Goal: Task Accomplishment & Management: Use online tool/utility

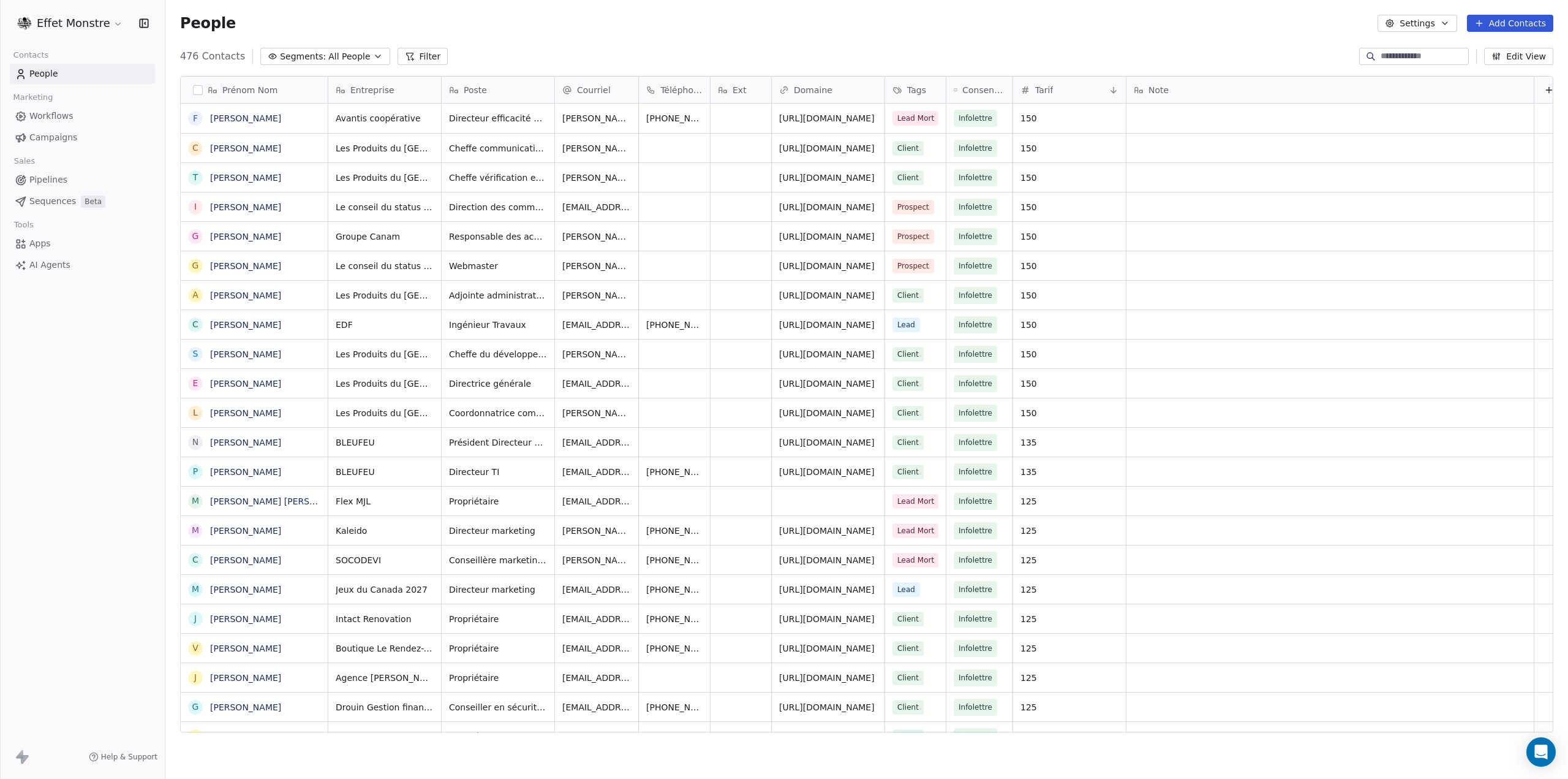
scroll to position [676, 1393]
click at [302, 53] on span "Segments:" at bounding box center [303, 57] width 46 height 13
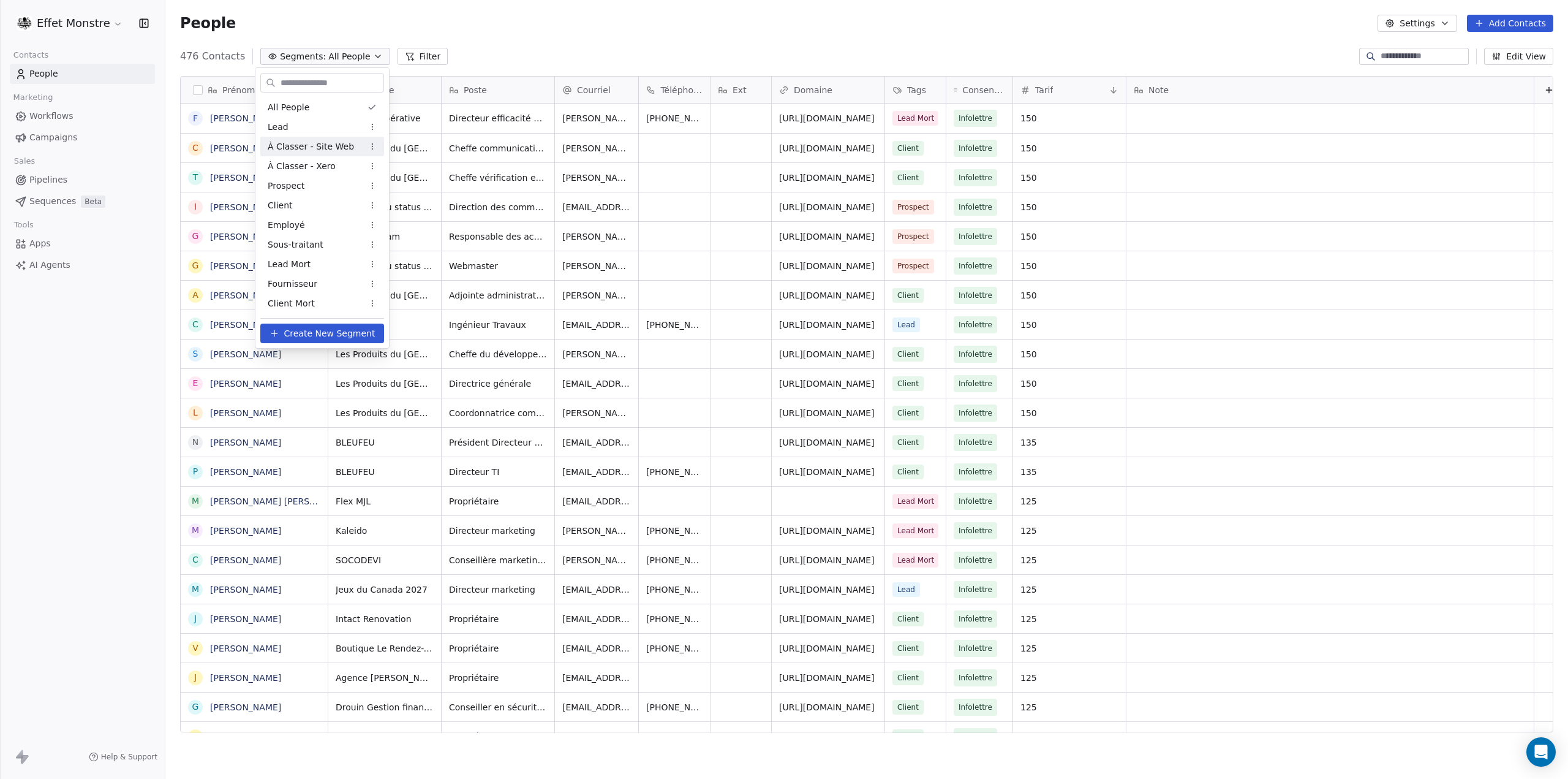
click at [338, 144] on span "À Classer - Site Web" at bounding box center [311, 147] width 86 height 13
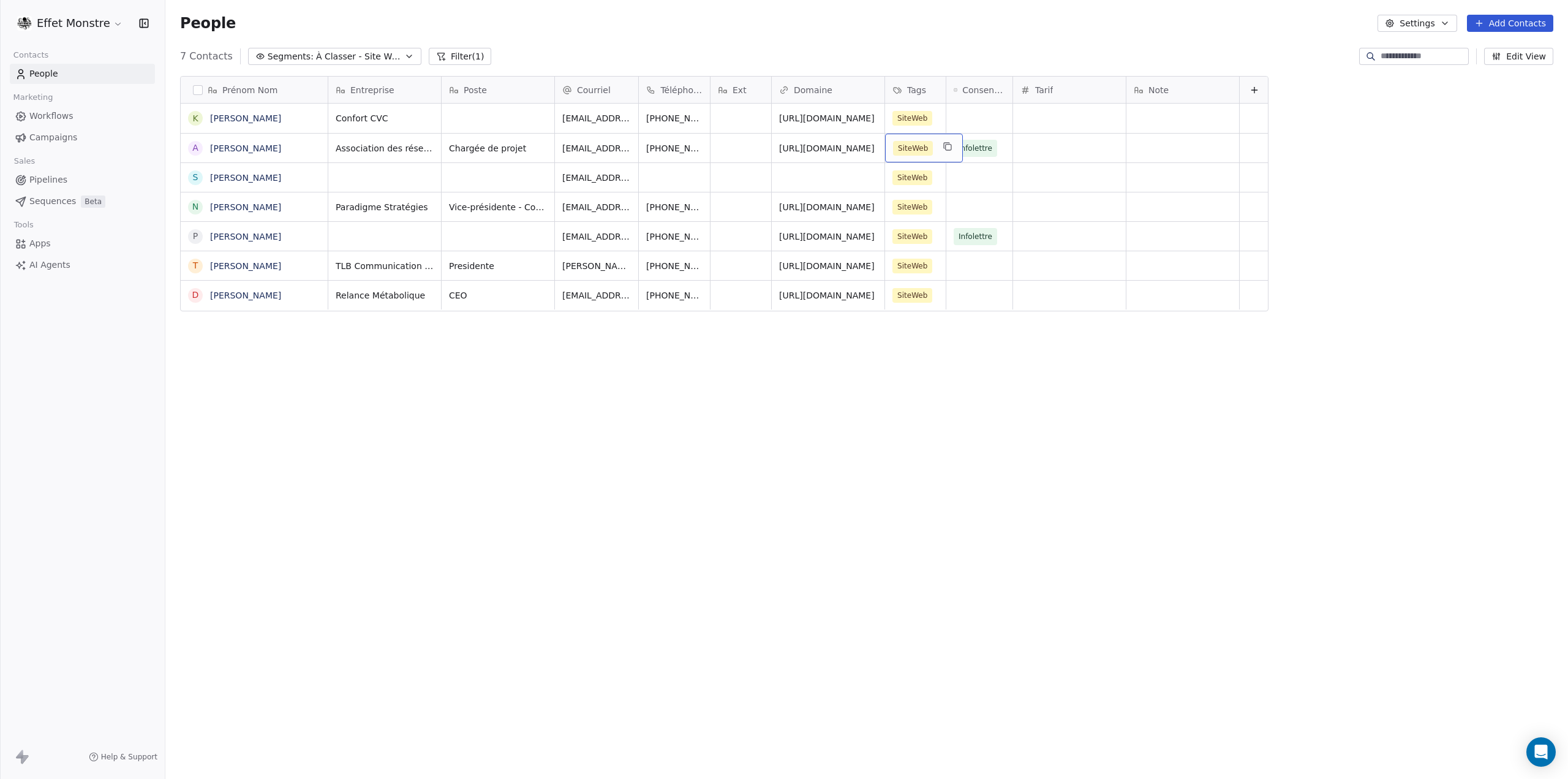
click at [939, 153] on div "SiteWeb" at bounding box center [924, 148] width 78 height 28
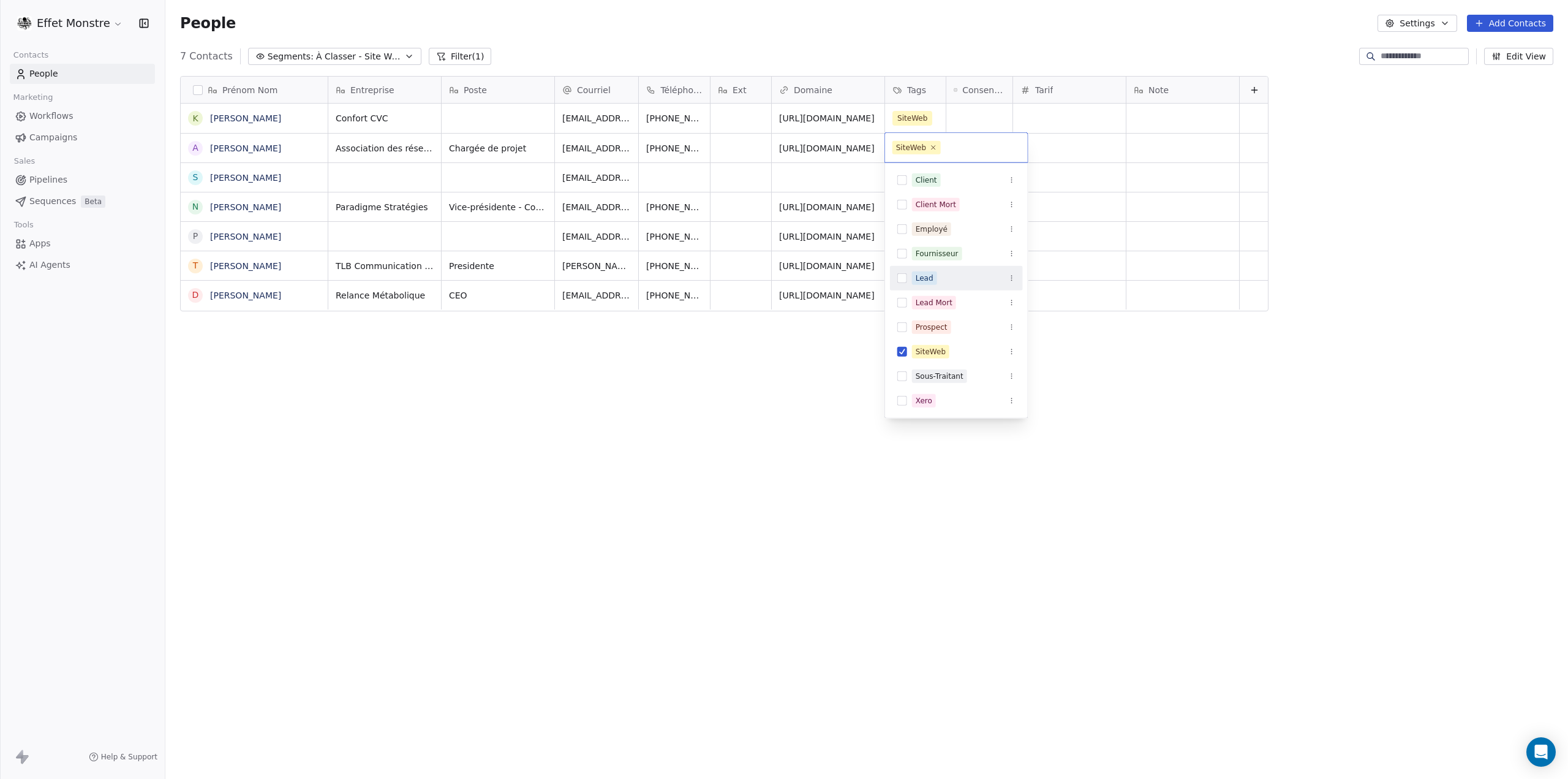
click at [904, 273] on button "Suggestions" at bounding box center [902, 278] width 10 height 10
click at [901, 362] on button "Suggestions" at bounding box center [902, 367] width 10 height 10
click at [757, 407] on html "Effet Monstre Contacts People Marketing Workflows Campaigns Sales Pipelines Seq…" at bounding box center [784, 390] width 1568 height 779
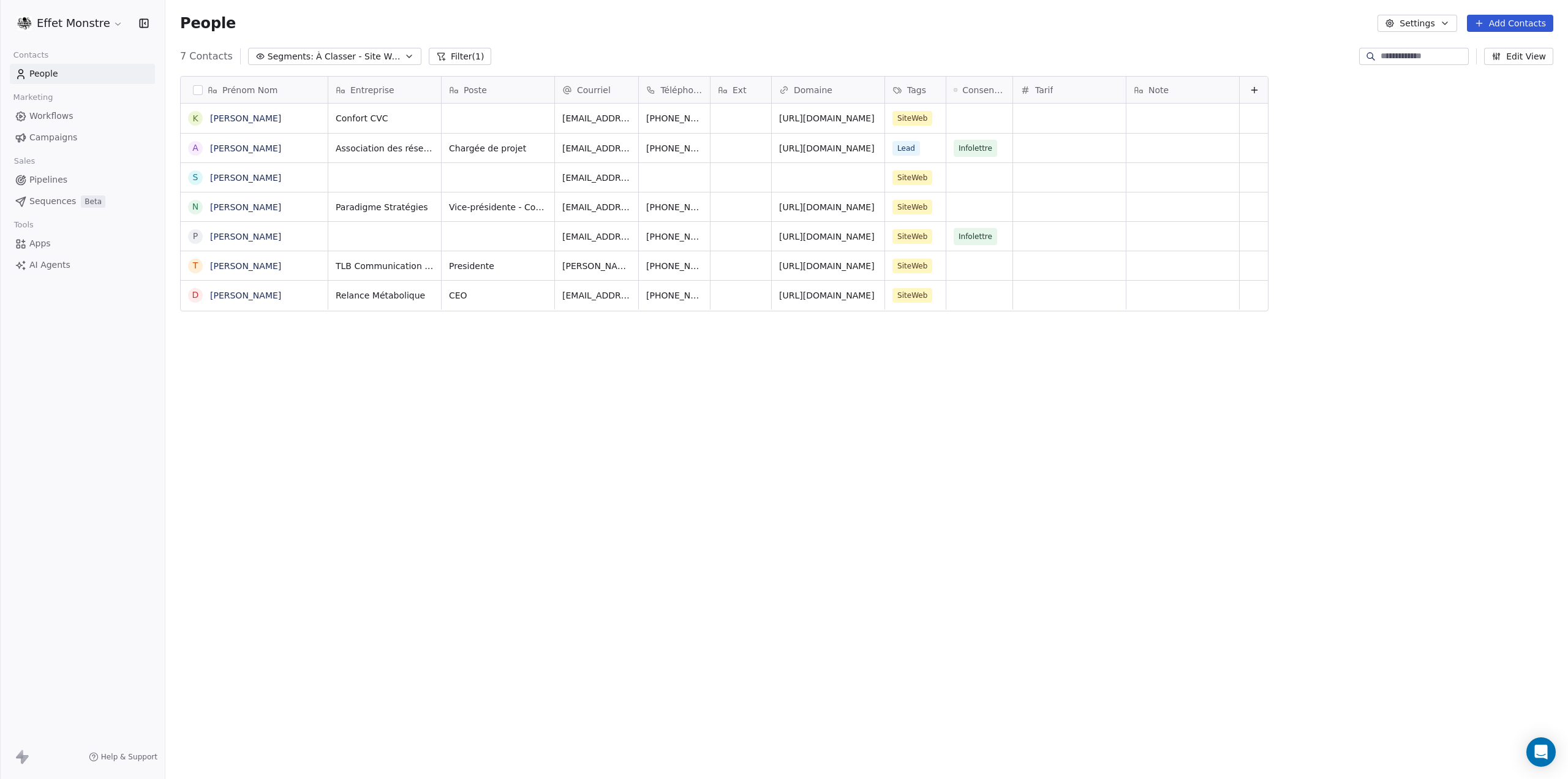
click at [389, 429] on div "Prénom Nom K [PERSON_NAME] A [PERSON_NAME] S [PERSON_NAME] N [PERSON_NAME] P [P…" at bounding box center [866, 409] width 1403 height 685
click at [42, 179] on span "Pipelines" at bounding box center [48, 180] width 38 height 13
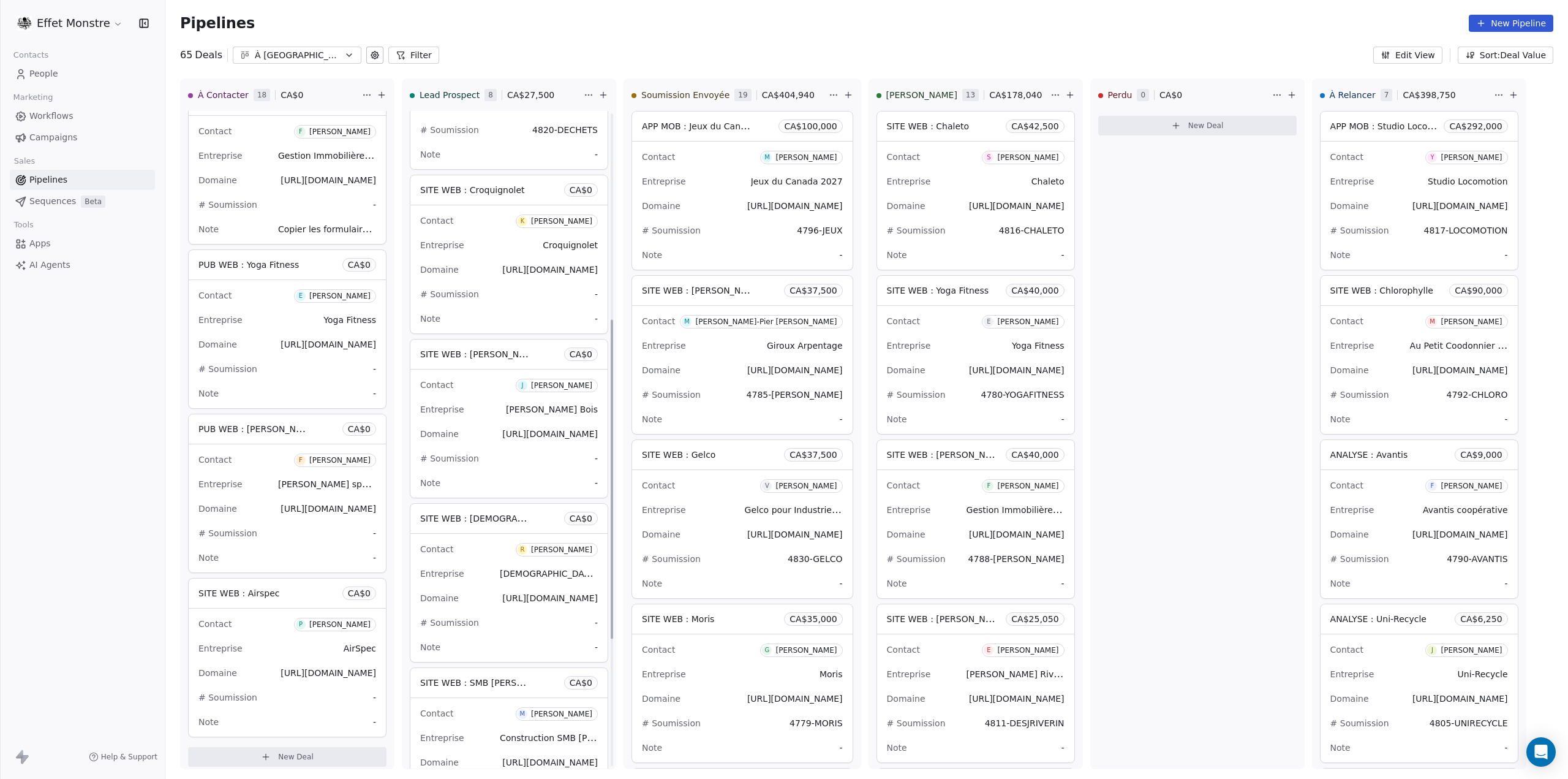
scroll to position [686, 0]
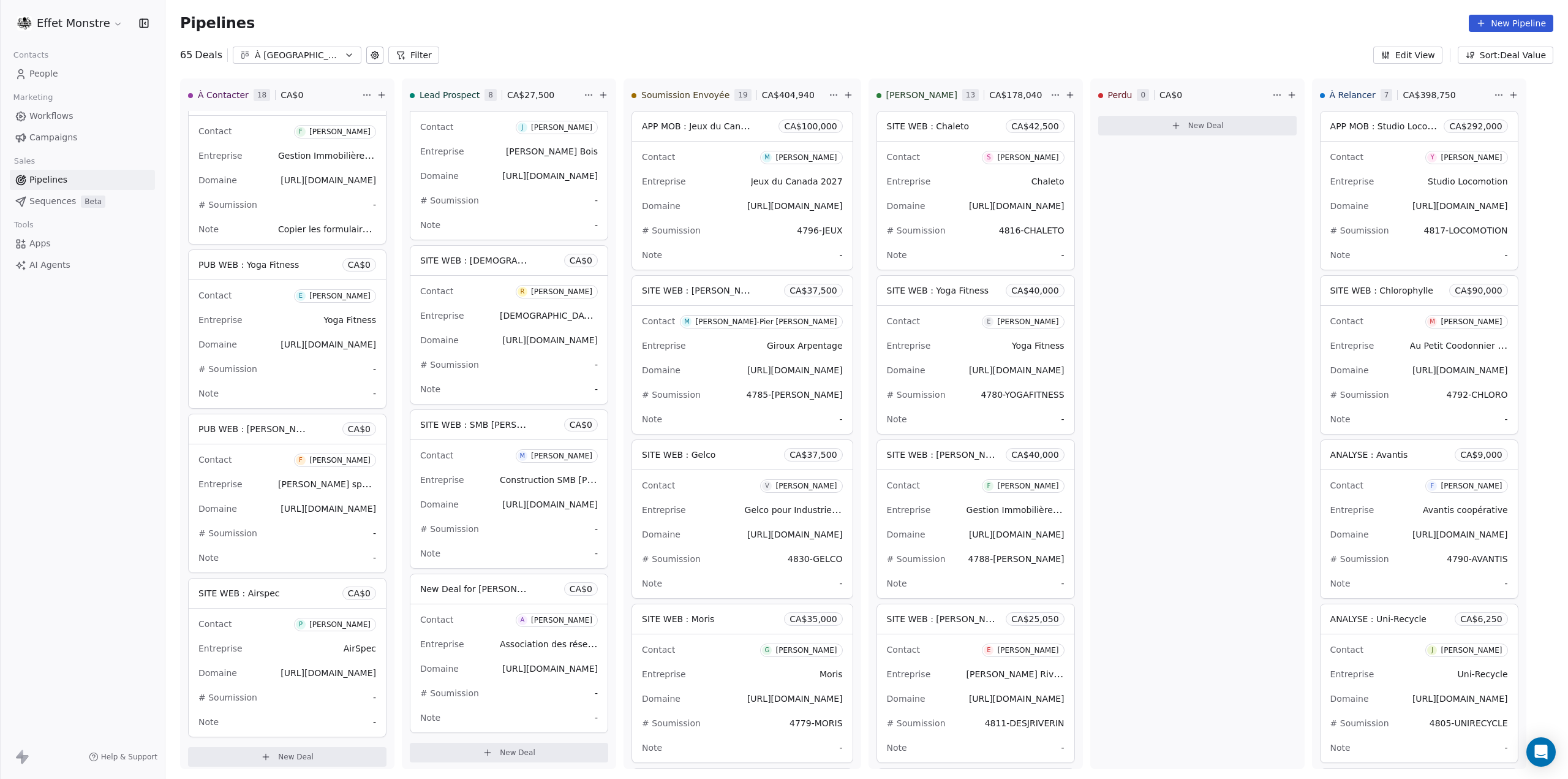
click at [496, 584] on span "New Deal for [PERSON_NAME]" at bounding box center [484, 588] width 129 height 11
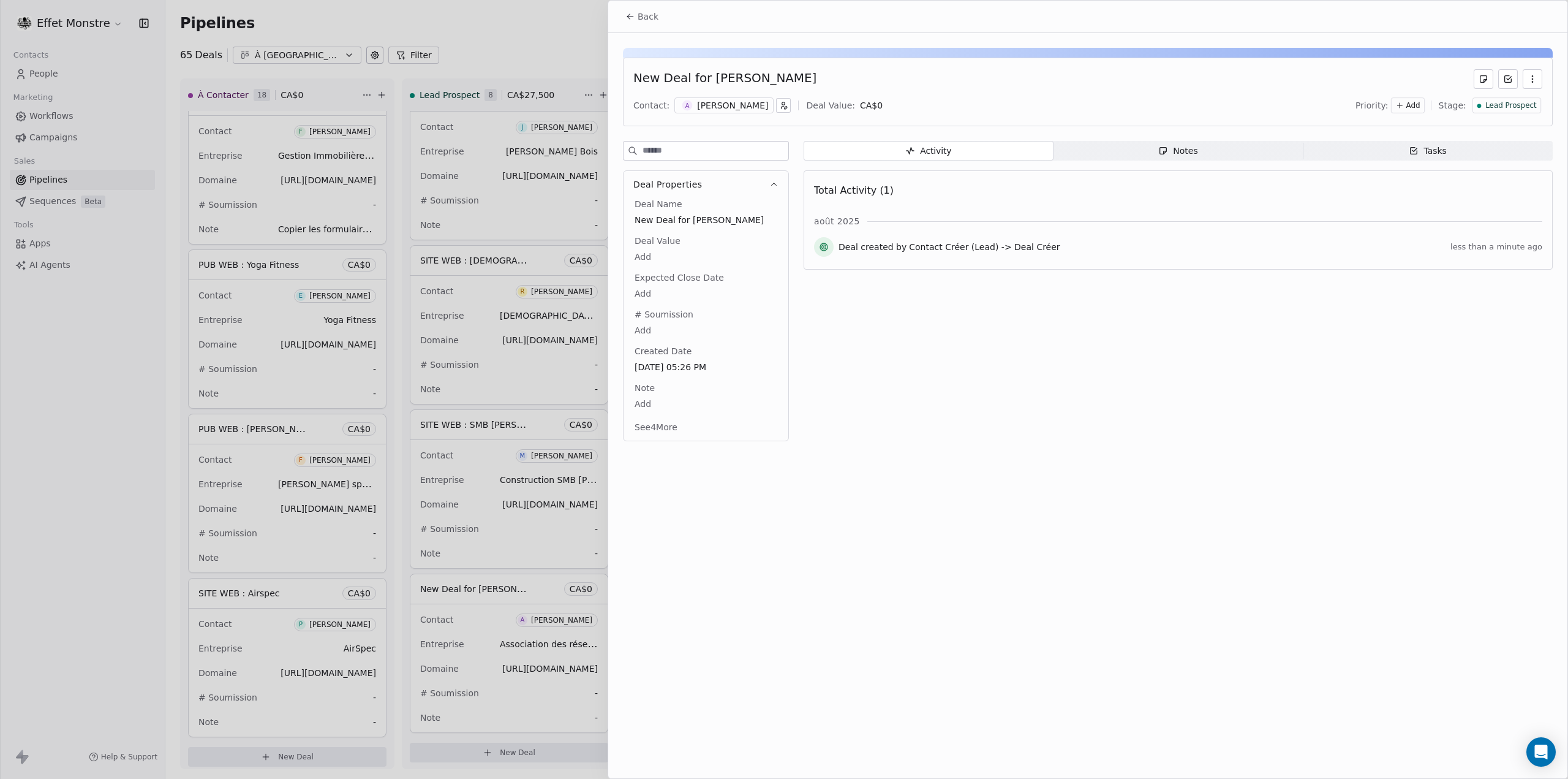
click at [692, 213] on div "New Deal for [PERSON_NAME]" at bounding box center [706, 220] width 148 height 15
click at [692, 215] on span "New Deal for [PERSON_NAME]" at bounding box center [706, 220] width 141 height 12
type textarea "**********"
click at [935, 469] on html "Effet Monstre Contacts People Marketing Workflows Campaigns Sales Pipelines Seq…" at bounding box center [784, 390] width 1568 height 779
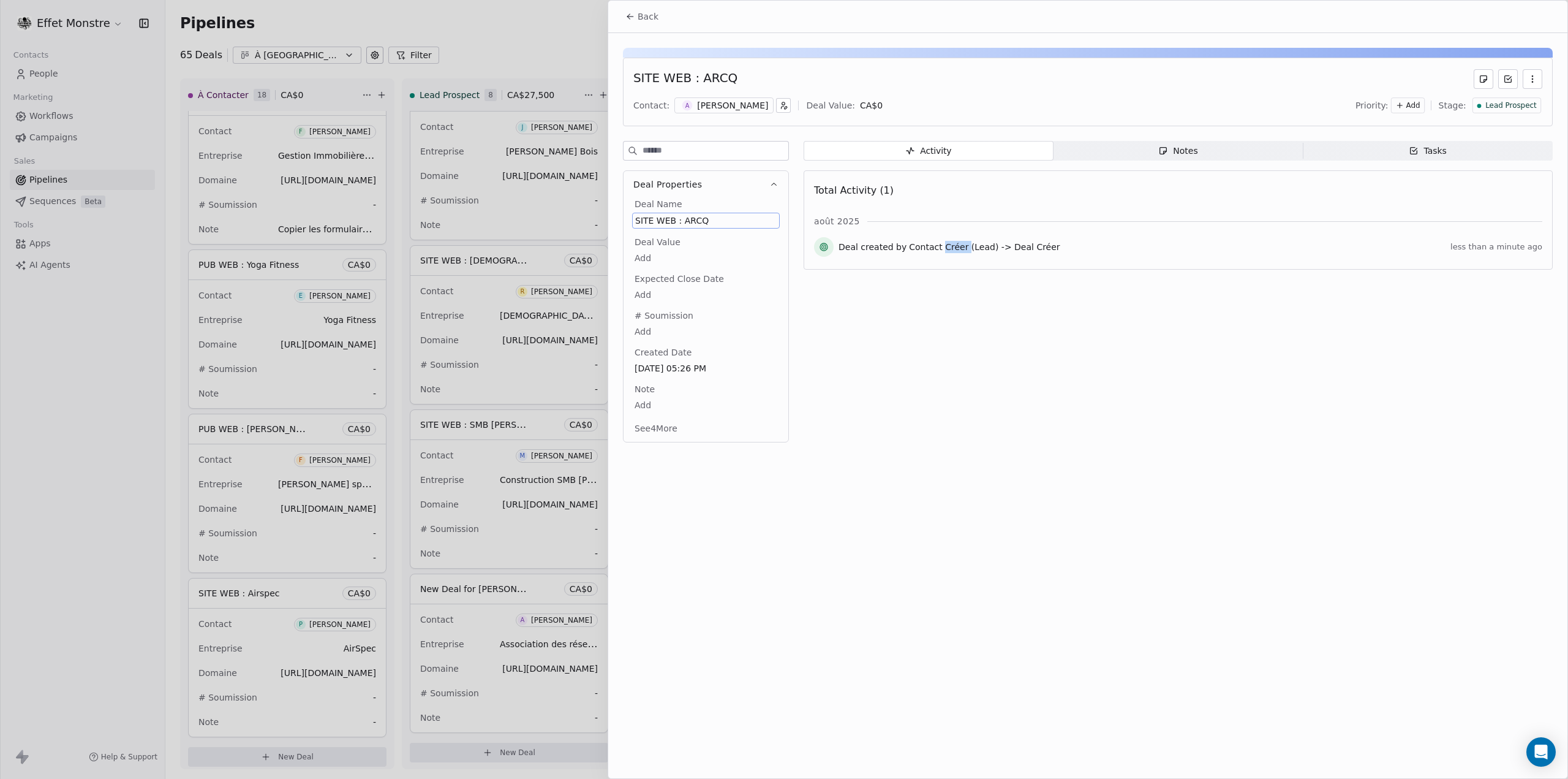
click at [935, 469] on div "Back SITE WEB : ARCQ Contact: A Anick Bribosia Deal Value: CA$ 0 Priority: Add …" at bounding box center [1088, 390] width 959 height 777
click at [643, 328] on body "Effet Monstre Contacts People Marketing Workflows Campaigns Sales Pipelines Seq…" at bounding box center [784, 390] width 1568 height 779
click at [653, 334] on textarea at bounding box center [700, 341] width 137 height 38
paste textarea "*********"
type textarea "*********"
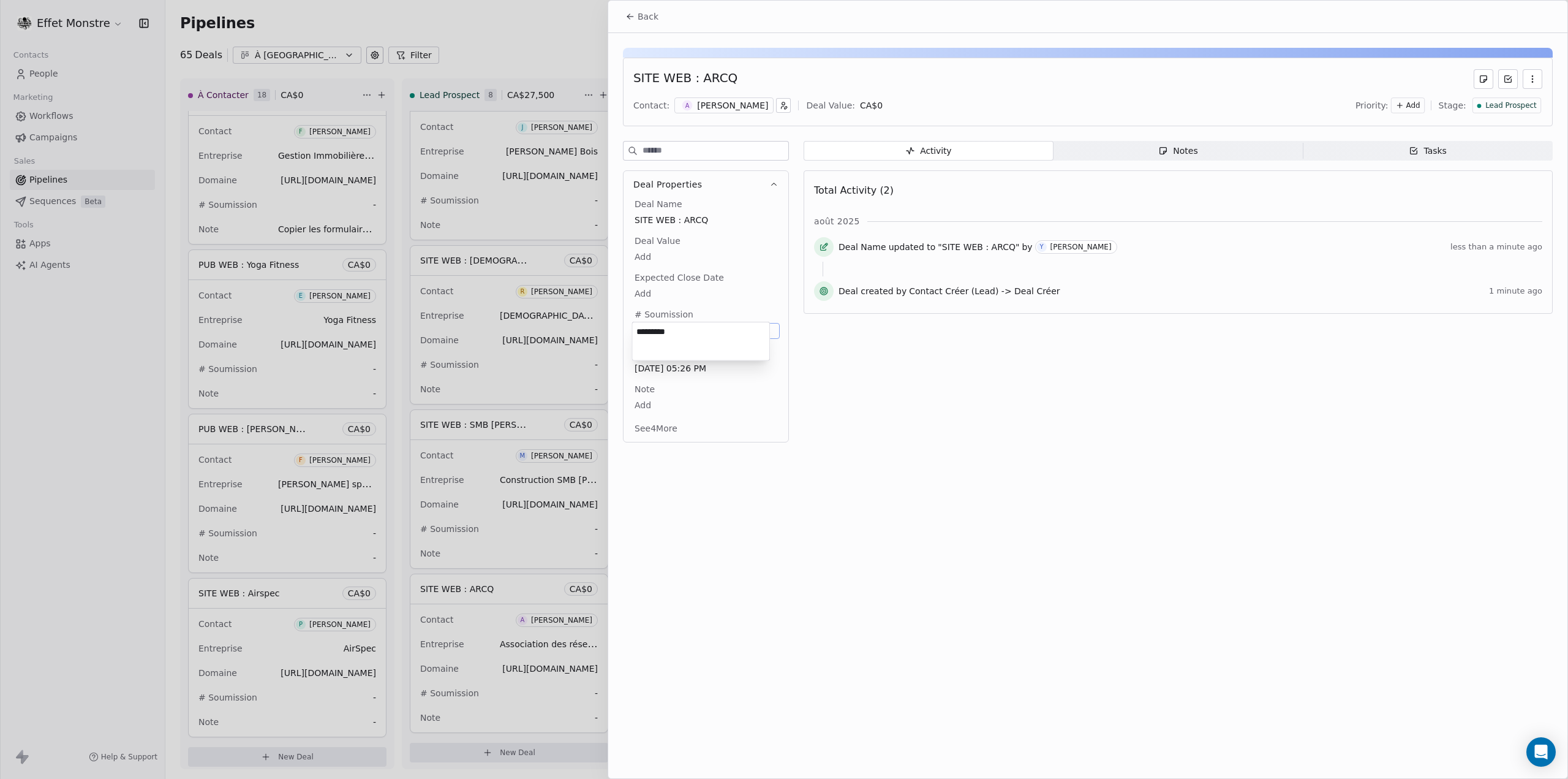
click at [1017, 407] on html "Effet Monstre Contacts People Marketing Workflows Campaigns Sales Pipelines Seq…" at bounding box center [784, 390] width 1568 height 779
click at [135, 383] on div at bounding box center [784, 390] width 1568 height 779
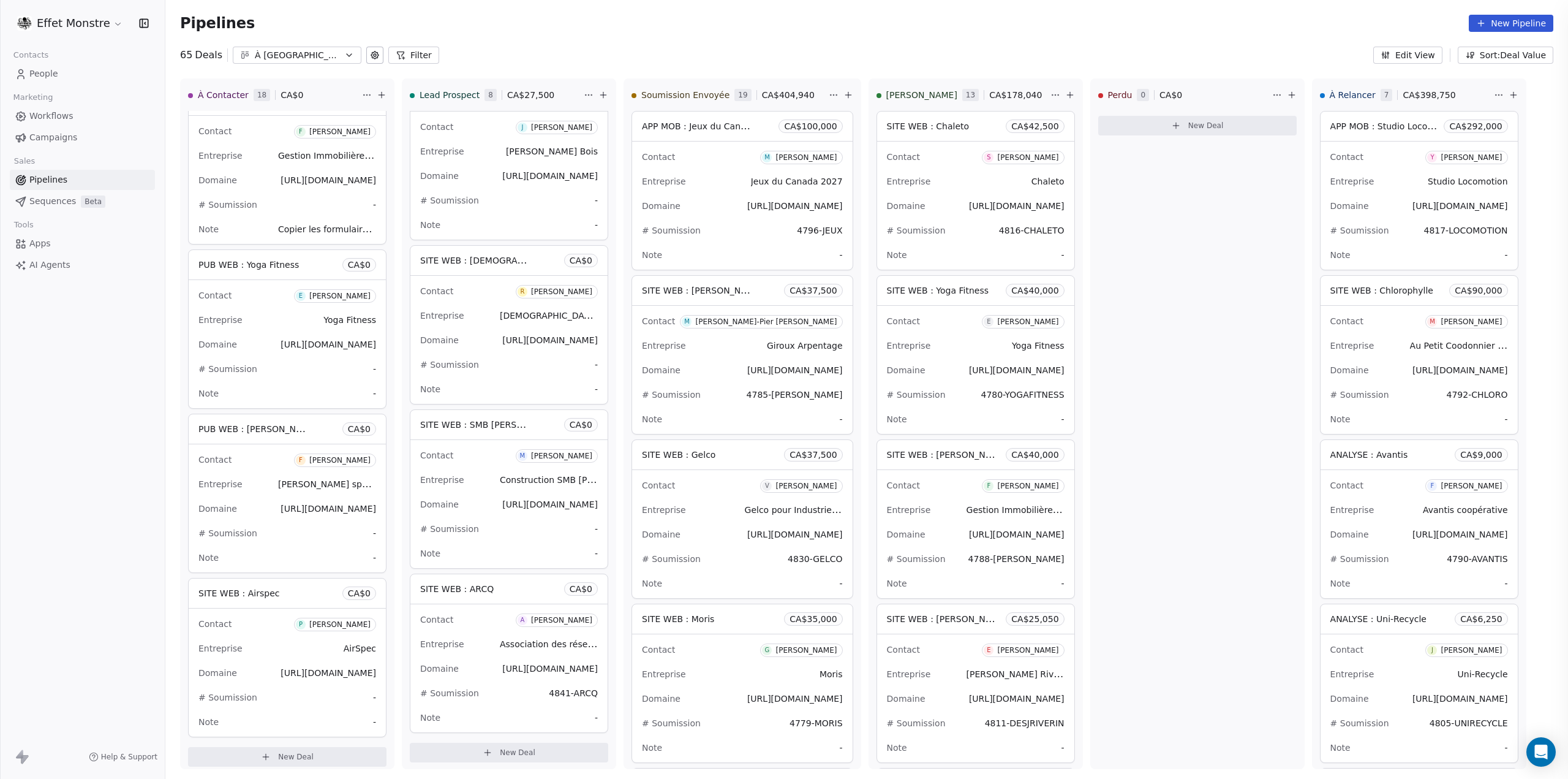
click at [135, 383] on div at bounding box center [784, 390] width 1568 height 779
